Goal: Information Seeking & Learning: Find specific fact

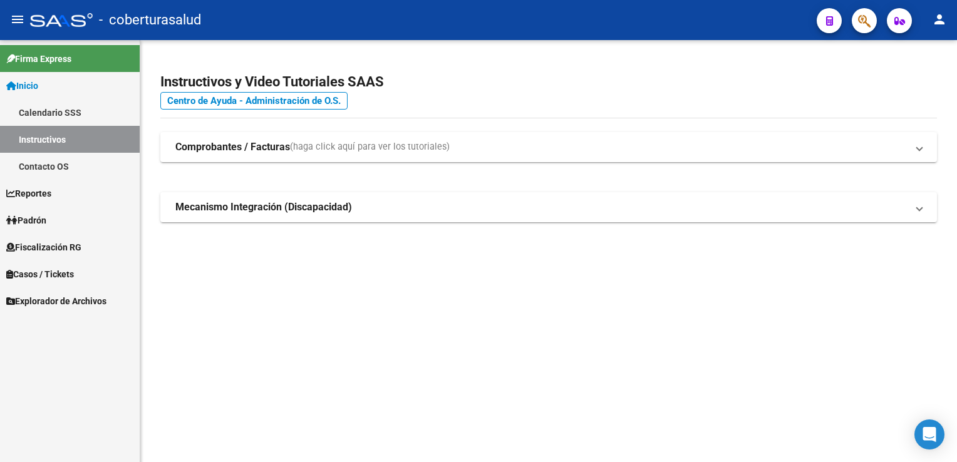
click at [56, 249] on span "Fiscalización RG" at bounding box center [43, 247] width 75 height 14
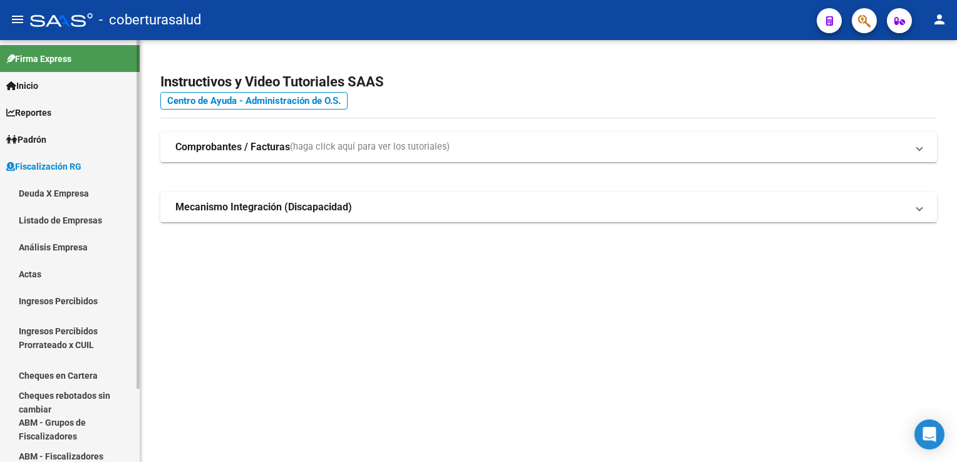
click at [50, 215] on link "Listado de Empresas" at bounding box center [70, 220] width 140 height 27
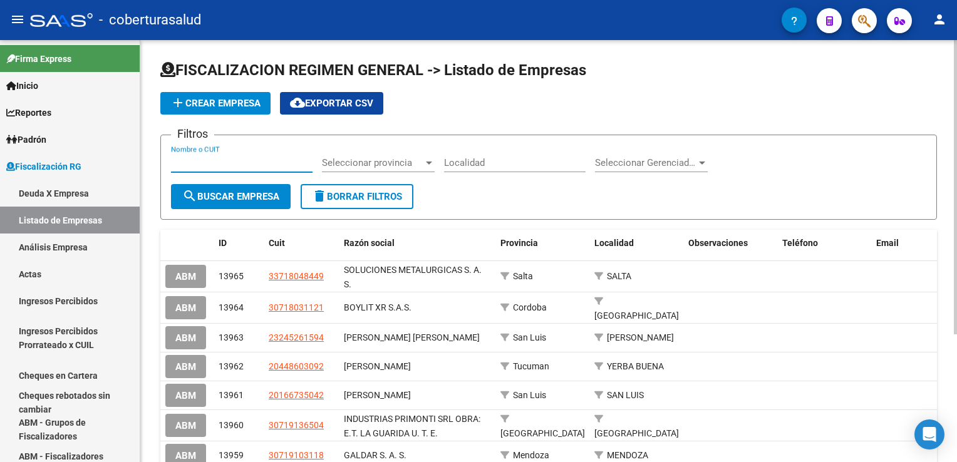
click at [213, 158] on input "Nombre o CUIT" at bounding box center [241, 162] width 141 height 11
paste input "30703738245"
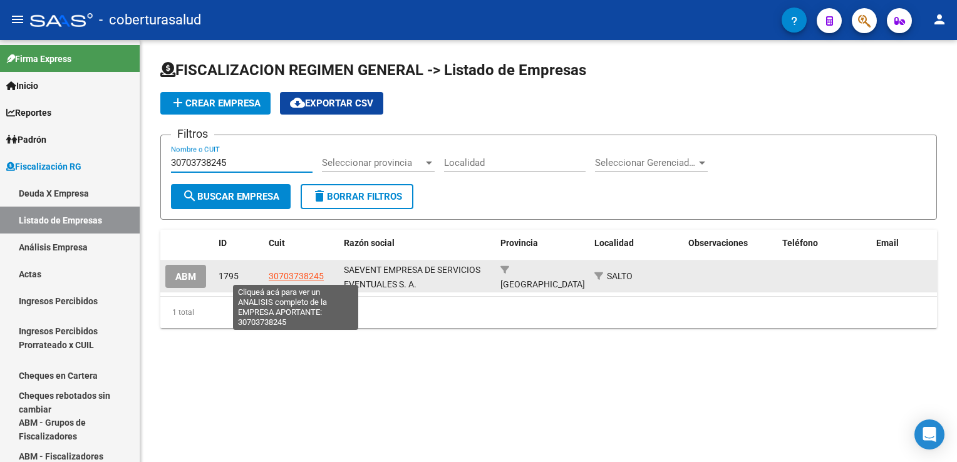
type input "30703738245"
click at [304, 275] on span "30703738245" at bounding box center [296, 276] width 55 height 10
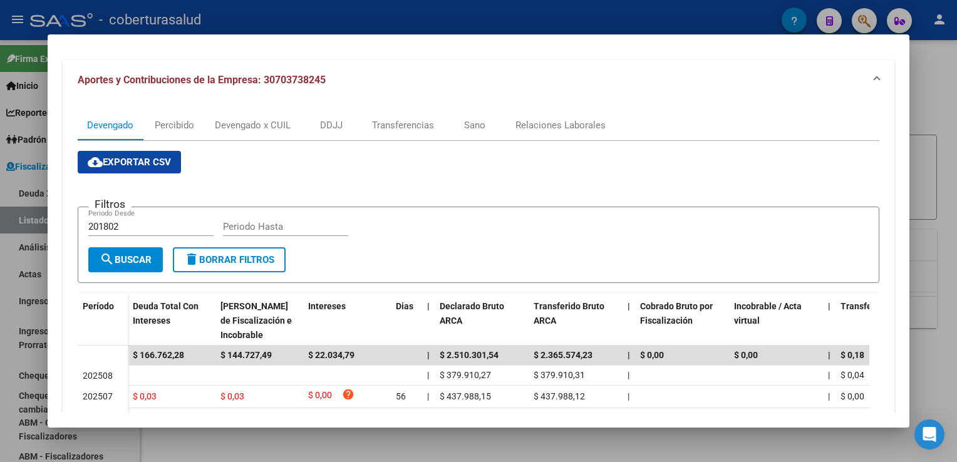
scroll to position [125, 0]
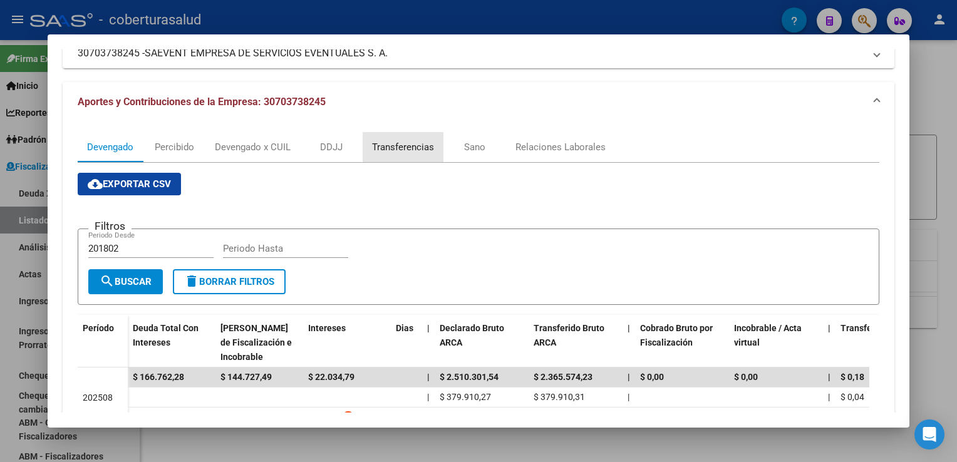
click at [393, 152] on div "Transferencias" at bounding box center [403, 147] width 62 height 14
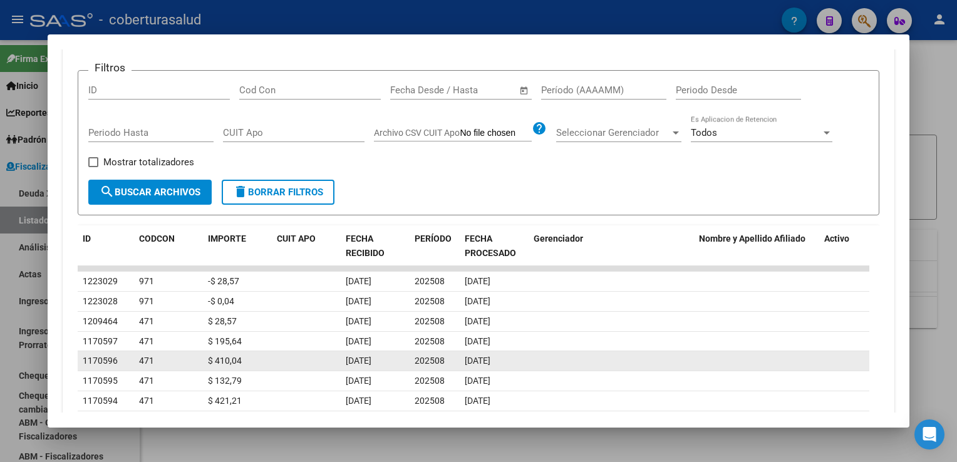
scroll to position [409, 0]
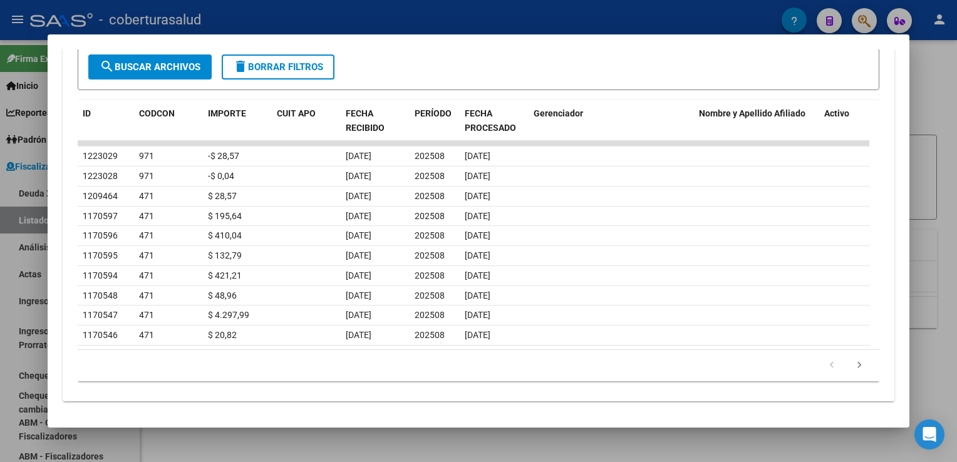
click at [240, 365] on datatable-pager "1 2 3 4 5" at bounding box center [478, 365] width 788 height 21
click at [9, 312] on div at bounding box center [478, 231] width 957 height 462
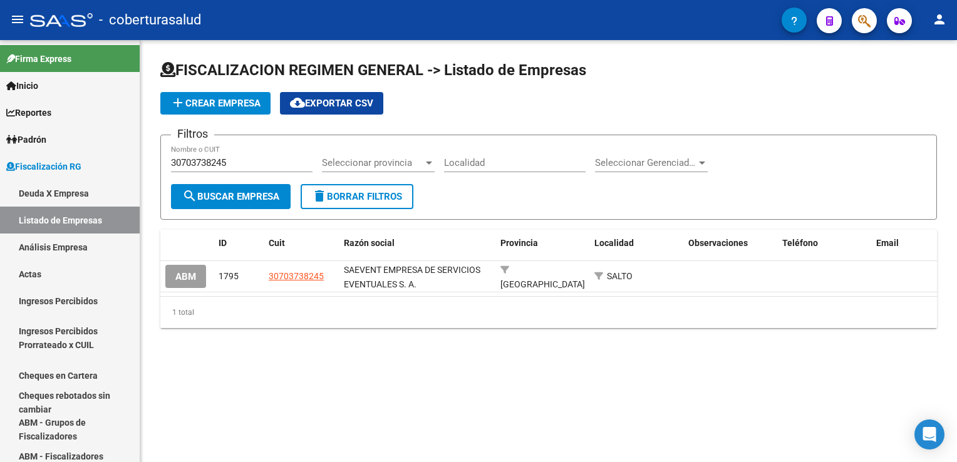
click at [476, 403] on mat-sidenav-content "FISCALIZACION REGIMEN GENERAL -> Listado de Empresas add Crear Empresa cloud_do…" at bounding box center [548, 251] width 816 height 422
click at [389, 379] on mat-sidenav-content "FISCALIZACION REGIMEN GENERAL -> Listado de Empresas add Crear Empresa cloud_do…" at bounding box center [548, 251] width 816 height 422
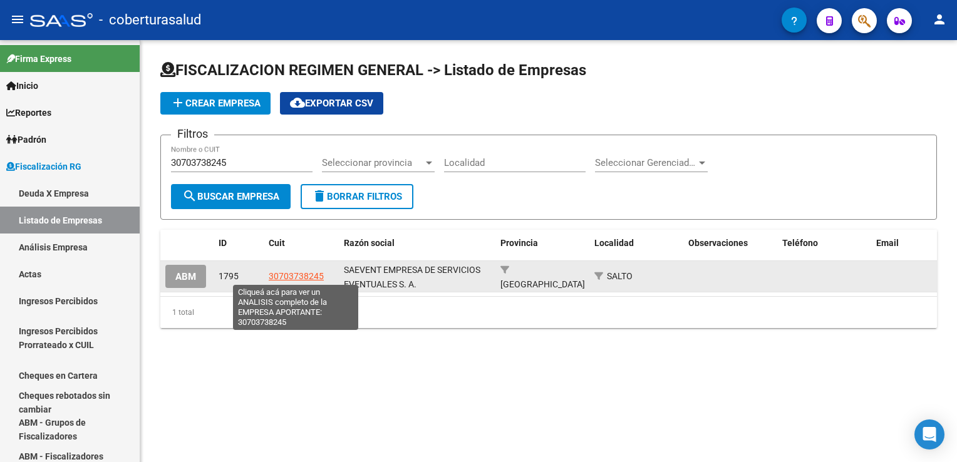
click at [283, 277] on span "30703738245" at bounding box center [296, 276] width 55 height 10
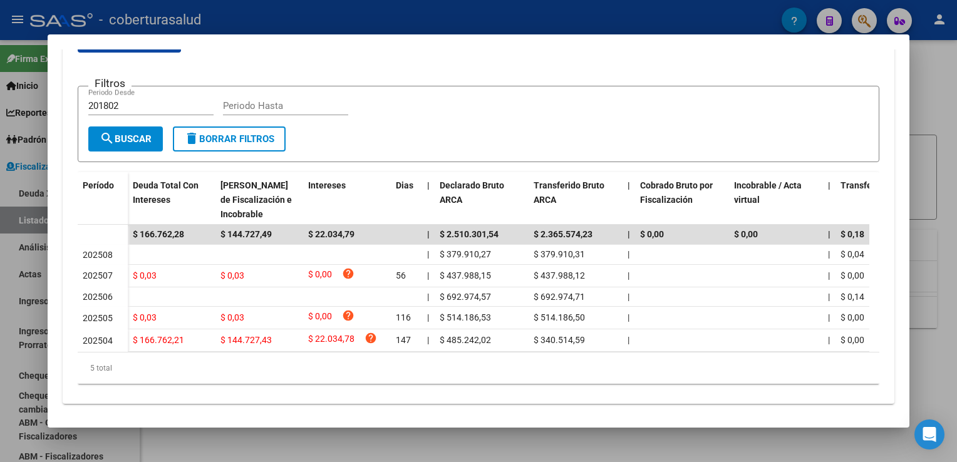
scroll to position [280, 0]
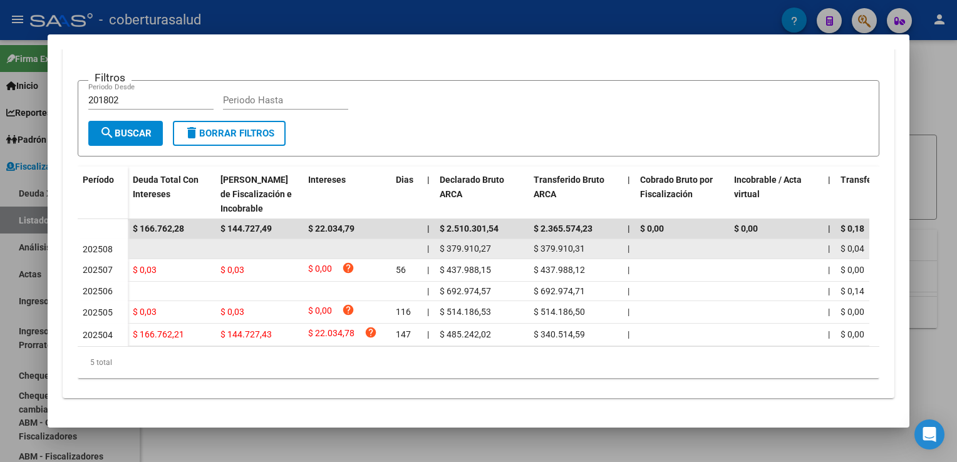
drag, startPoint x: 442, startPoint y: 243, endPoint x: 499, endPoint y: 243, distance: 57.0
click at [499, 243] on div "$ 379.910,27" at bounding box center [482, 249] width 84 height 14
click at [594, 243] on div "$ 379.910,31" at bounding box center [575, 249] width 84 height 14
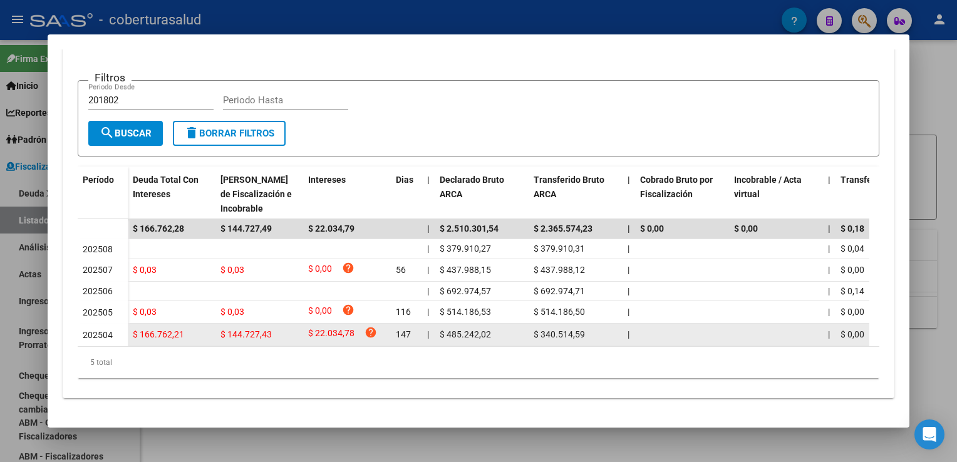
scroll to position [93, 0]
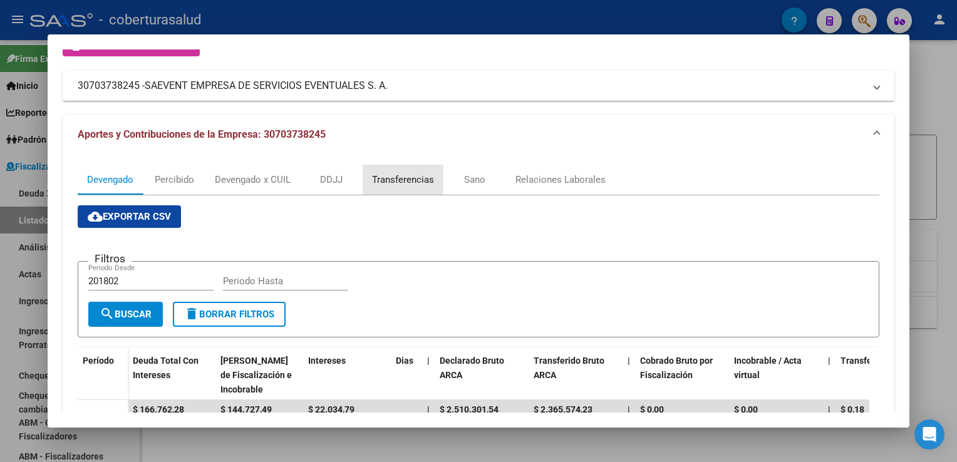
click at [406, 178] on div "Transferencias" at bounding box center [403, 180] width 62 height 14
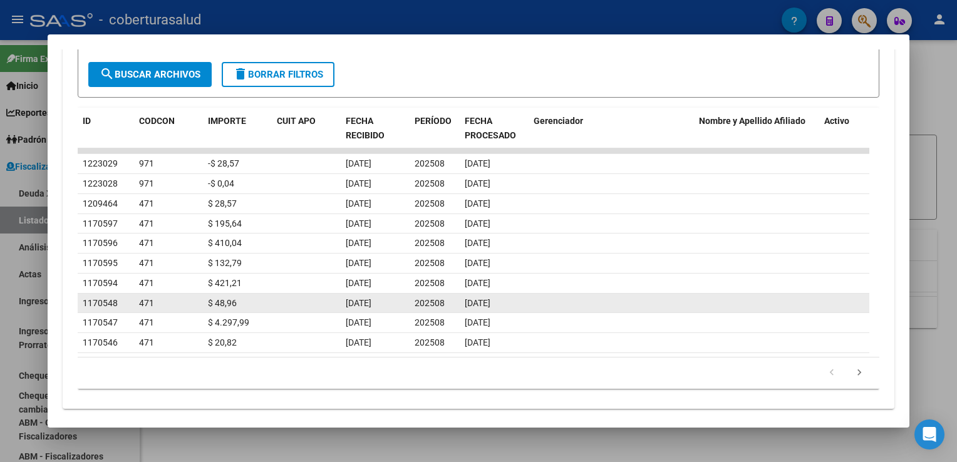
scroll to position [409, 0]
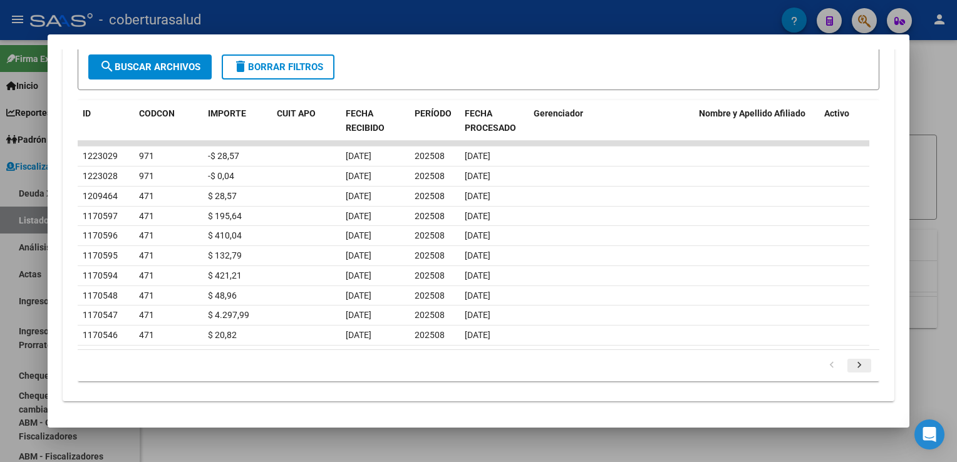
click at [851, 366] on icon "go to next page" at bounding box center [859, 366] width 16 height 15
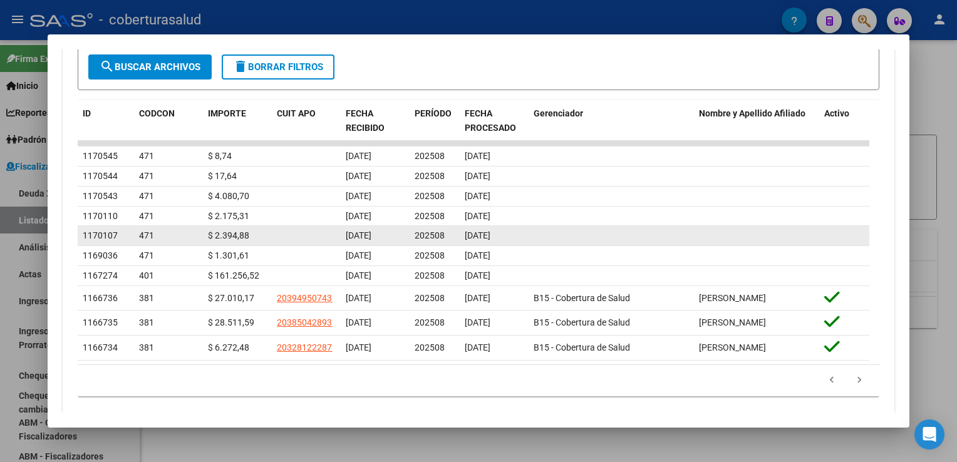
scroll to position [443, 0]
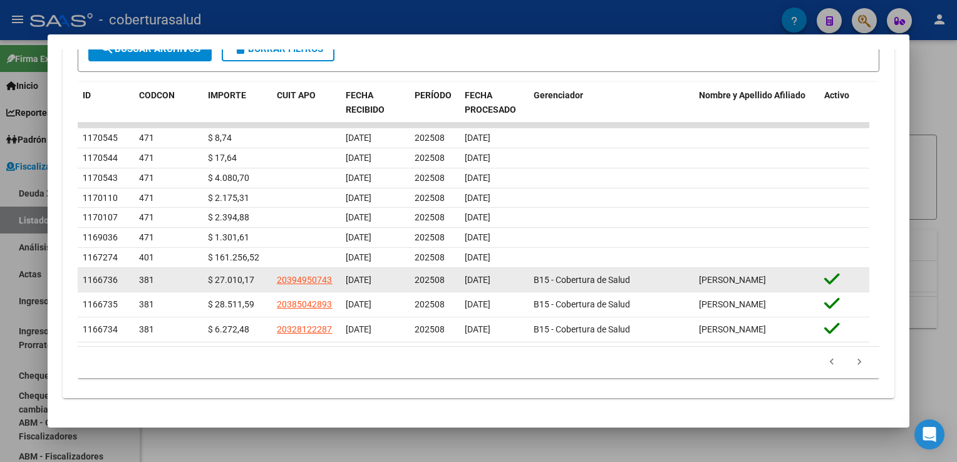
drag, startPoint x: 346, startPoint y: 264, endPoint x: 393, endPoint y: 270, distance: 47.4
click at [393, 273] on div "[DATE]" at bounding box center [375, 280] width 59 height 14
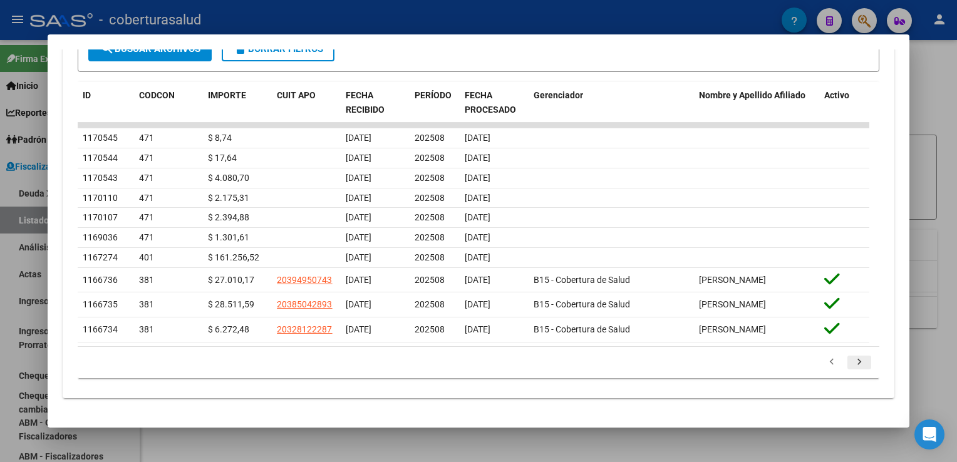
click at [851, 366] on icon "go to next page" at bounding box center [859, 363] width 16 height 15
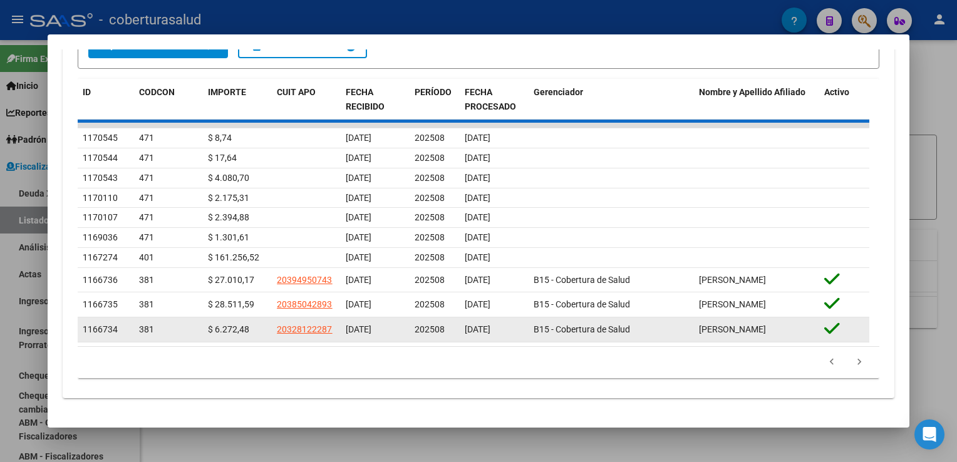
scroll to position [431, 0]
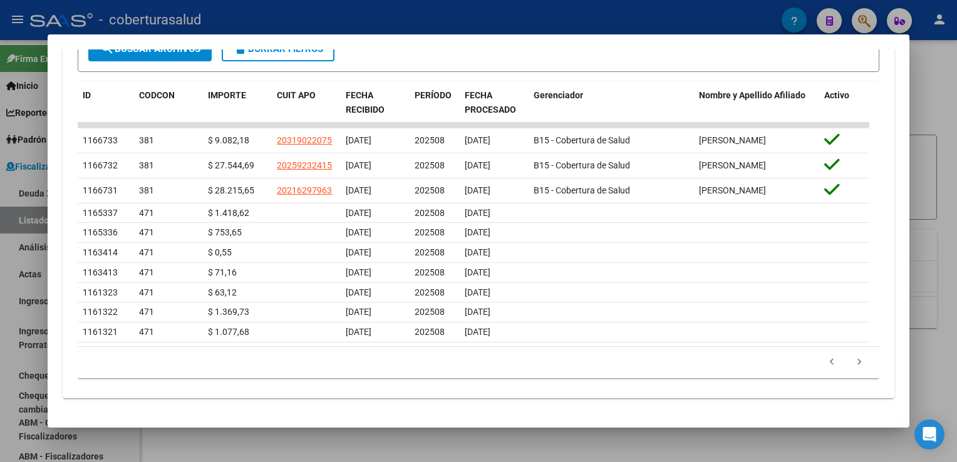
click at [0, 245] on html "menu - coberturasalud person Firma Express Inicio Calendario SSS Instructivos C…" at bounding box center [478, 231] width 957 height 462
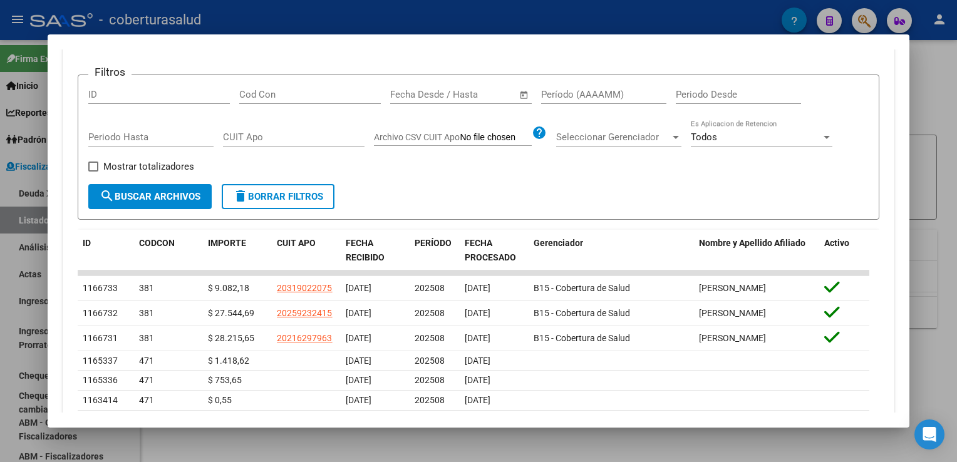
scroll to position [180, 0]
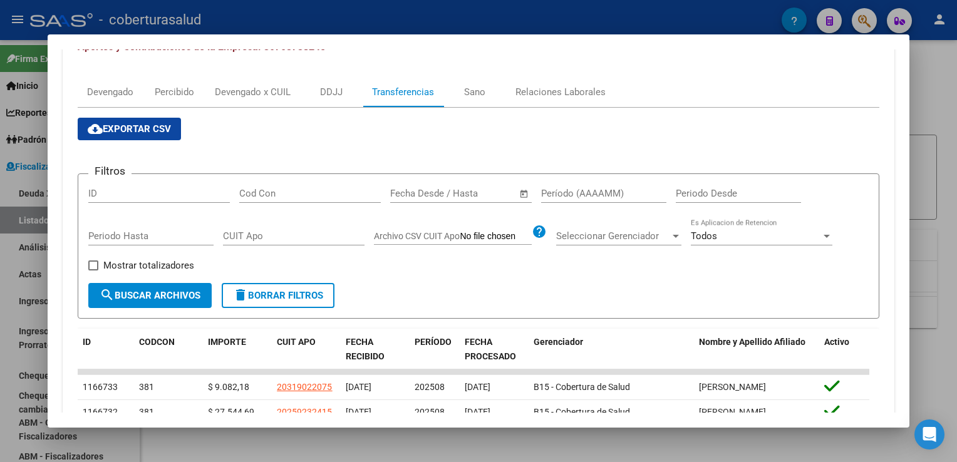
click at [2, 197] on div at bounding box center [478, 231] width 957 height 462
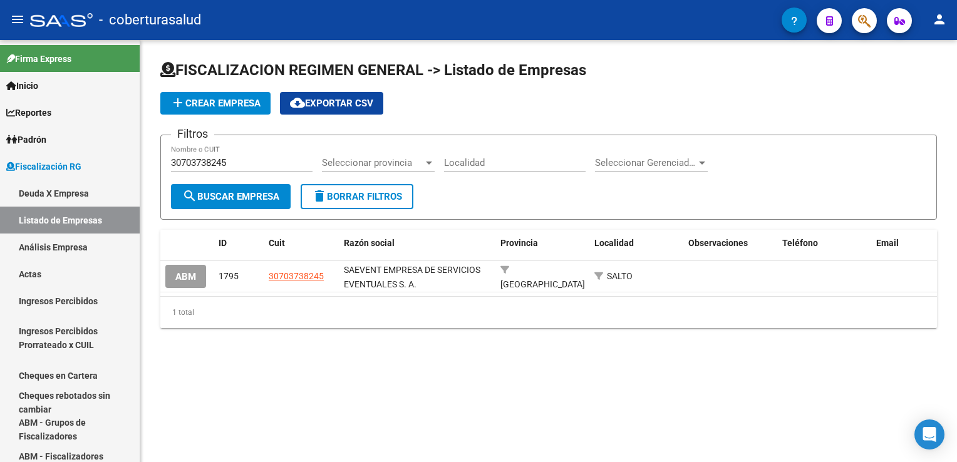
click at [471, 379] on mat-sidenav-content "FISCALIZACION REGIMEN GENERAL -> Listado de Empresas add Crear Empresa cloud_do…" at bounding box center [548, 251] width 816 height 422
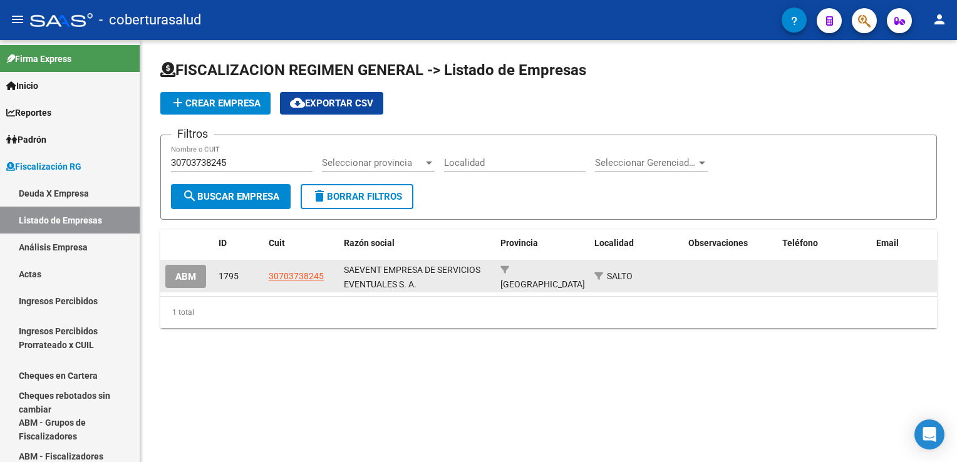
click at [408, 265] on span "SAEVENT EMPRESA DE SERVICIOS EVENTUALES S. A." at bounding box center [412, 277] width 136 height 24
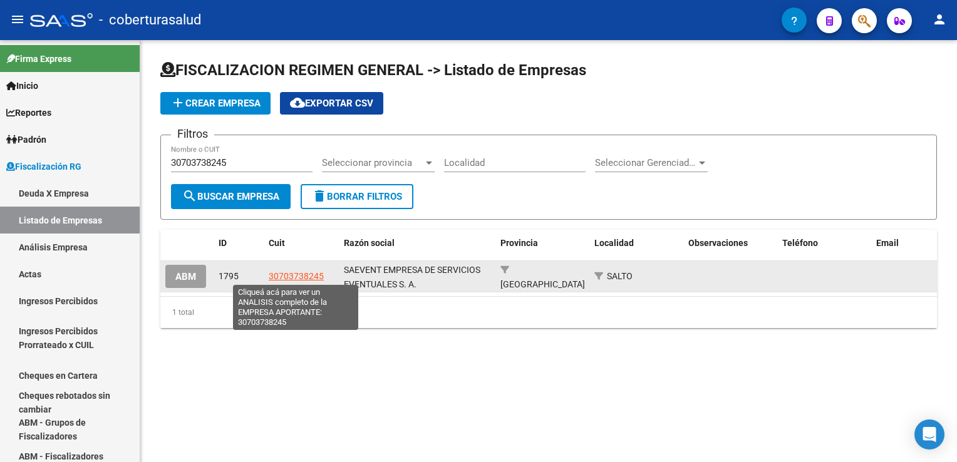
click at [313, 275] on span "30703738245" at bounding box center [296, 276] width 55 height 10
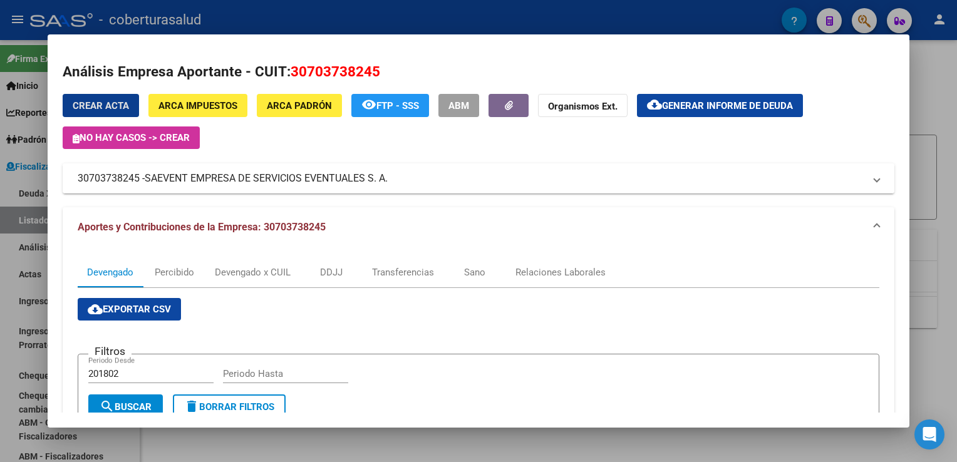
click at [253, 178] on span "SAEVENT EMPRESA DE SERVICIOS EVENTUALES S. A." at bounding box center [266, 178] width 243 height 15
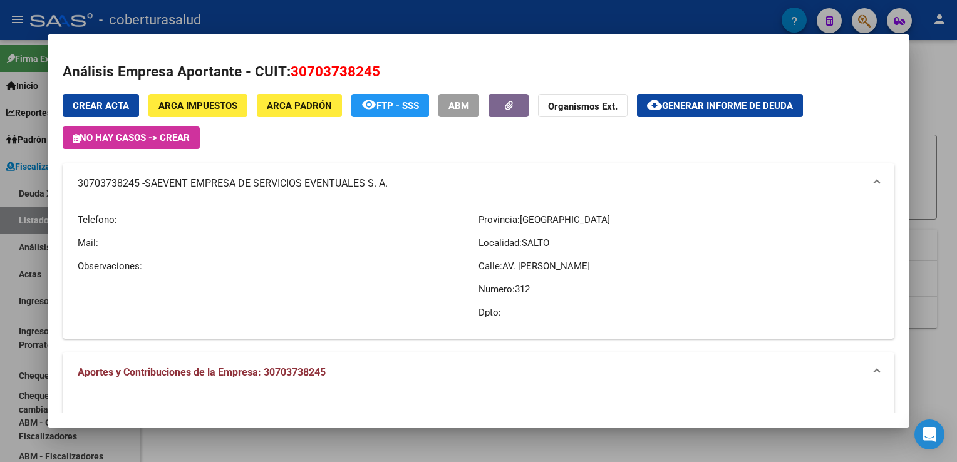
click at [483, 312] on p "Dpto:" at bounding box center [678, 313] width 401 height 14
click at [496, 312] on p "Dpto:" at bounding box center [678, 313] width 401 height 14
